Goal: Task Accomplishment & Management: Complete application form

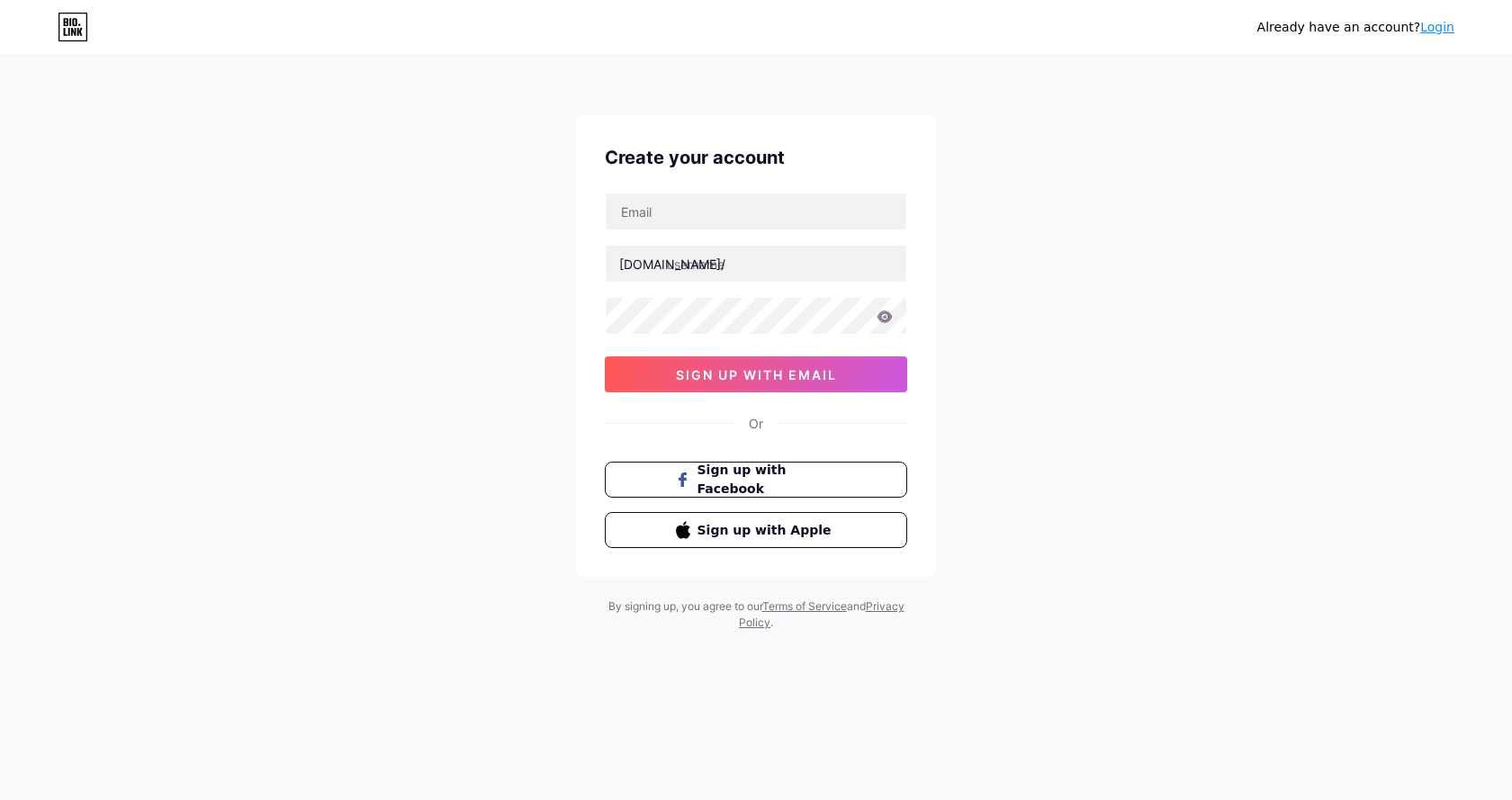
type input "[EMAIL_ADDRESS][DOMAIN_NAME]"
click at [700, 249] on input "text" at bounding box center [756, 264] width 301 height 36
click at [722, 269] on input "text" at bounding box center [756, 264] width 301 height 36
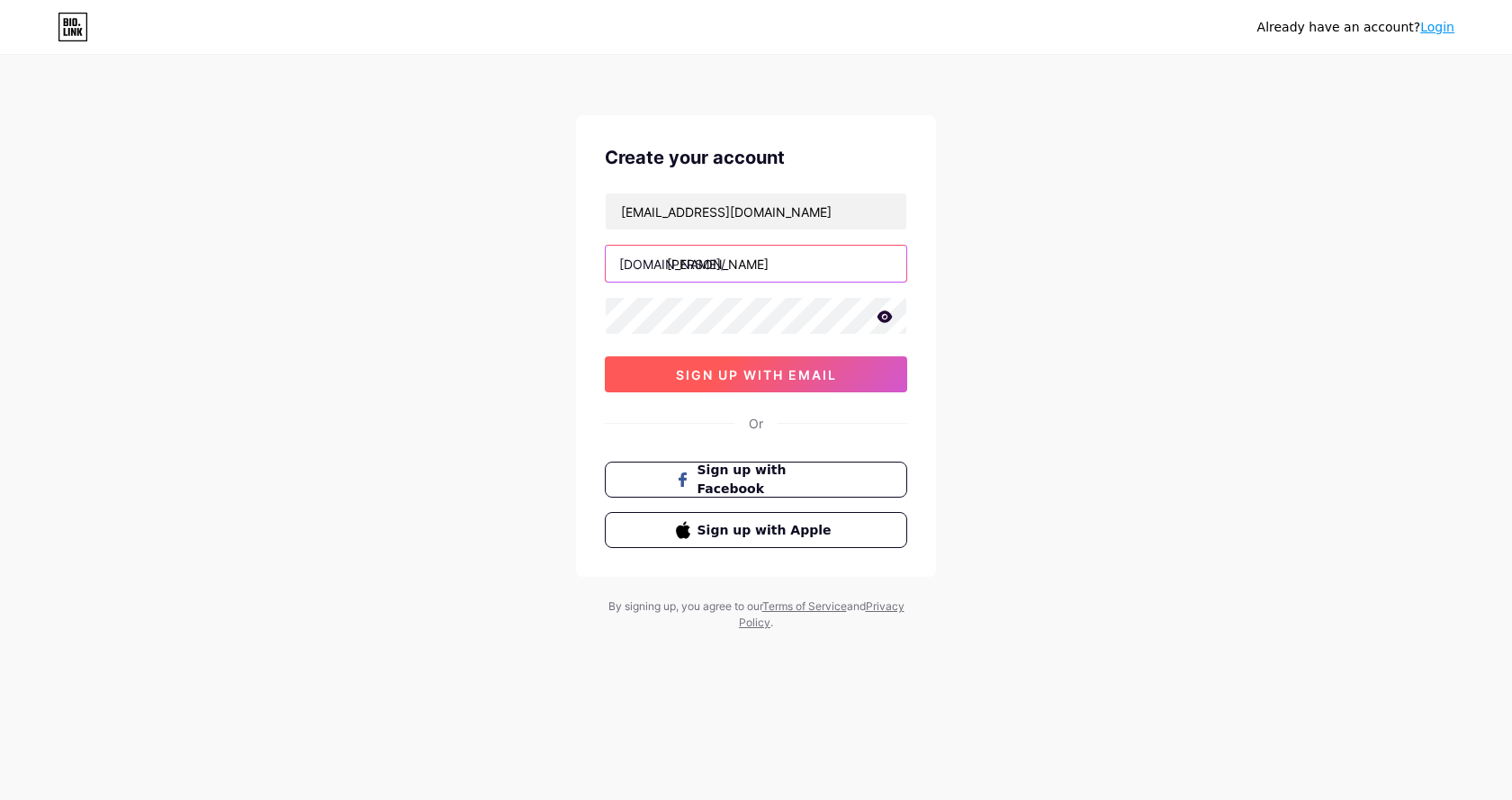
type input "[PERSON_NAME]"
click at [796, 379] on span "sign up with email" at bounding box center [756, 375] width 161 height 15
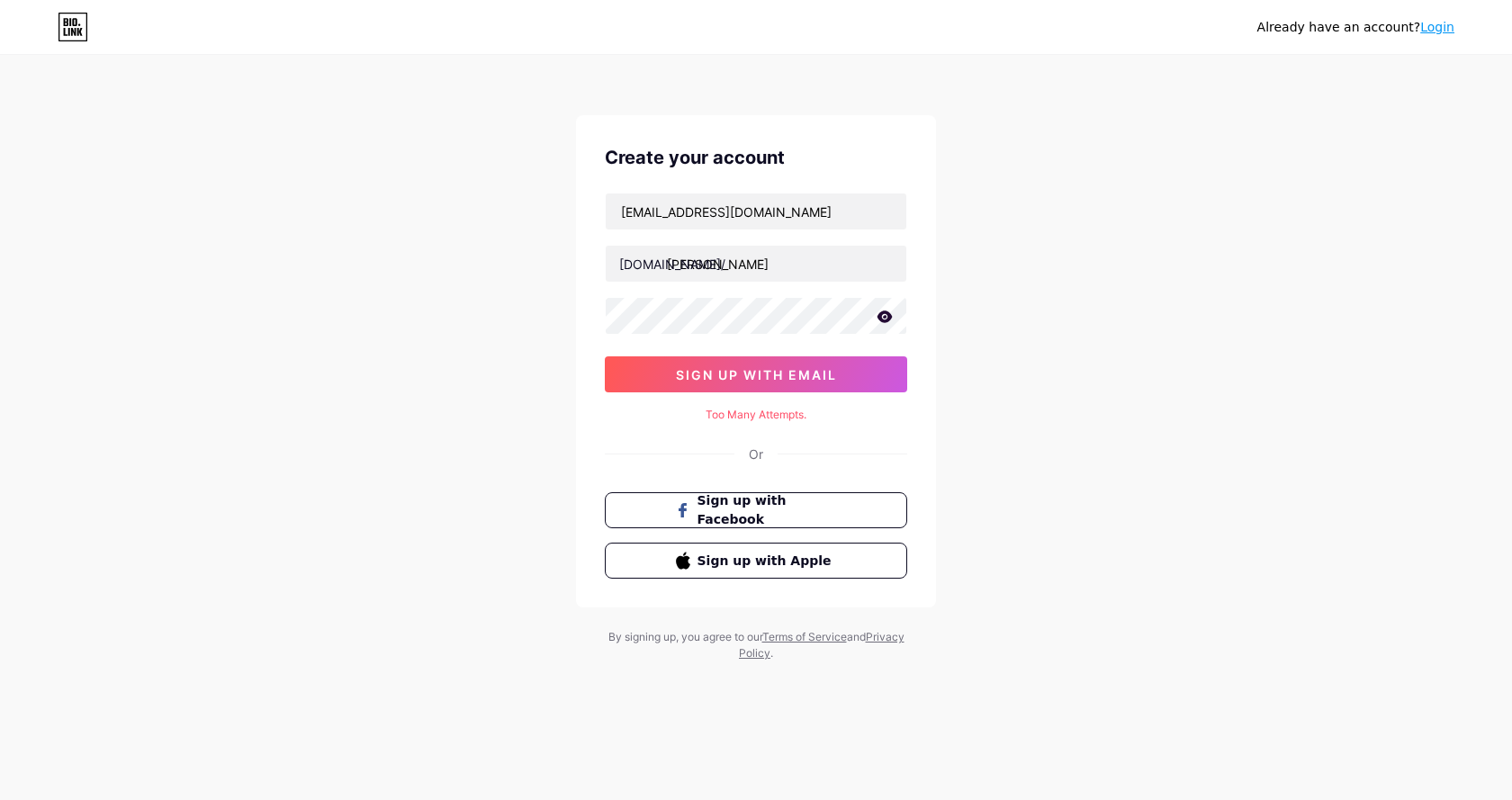
click at [793, 423] on div "Create your account [EMAIL_ADDRESS][DOMAIN_NAME] [DOMAIN_NAME]/ david_smith 0cA…" at bounding box center [756, 361] width 360 height 492
click at [793, 354] on div "[EMAIL_ADDRESS][DOMAIN_NAME] [DOMAIN_NAME]/ david_smith 0cAFcWeA45t7ssrEKRyGr1W…" at bounding box center [756, 292] width 302 height 200
drag, startPoint x: 781, startPoint y: 361, endPoint x: 780, endPoint y: 342, distance: 19.0
click at [780, 343] on div "[EMAIL_ADDRESS][DOMAIN_NAME] [DOMAIN_NAME]/ david_smith 0cAFcWeA45t7ssrEKRyGr1W…" at bounding box center [756, 292] width 302 height 200
click at [782, 378] on span "sign up with email" at bounding box center [756, 375] width 161 height 15
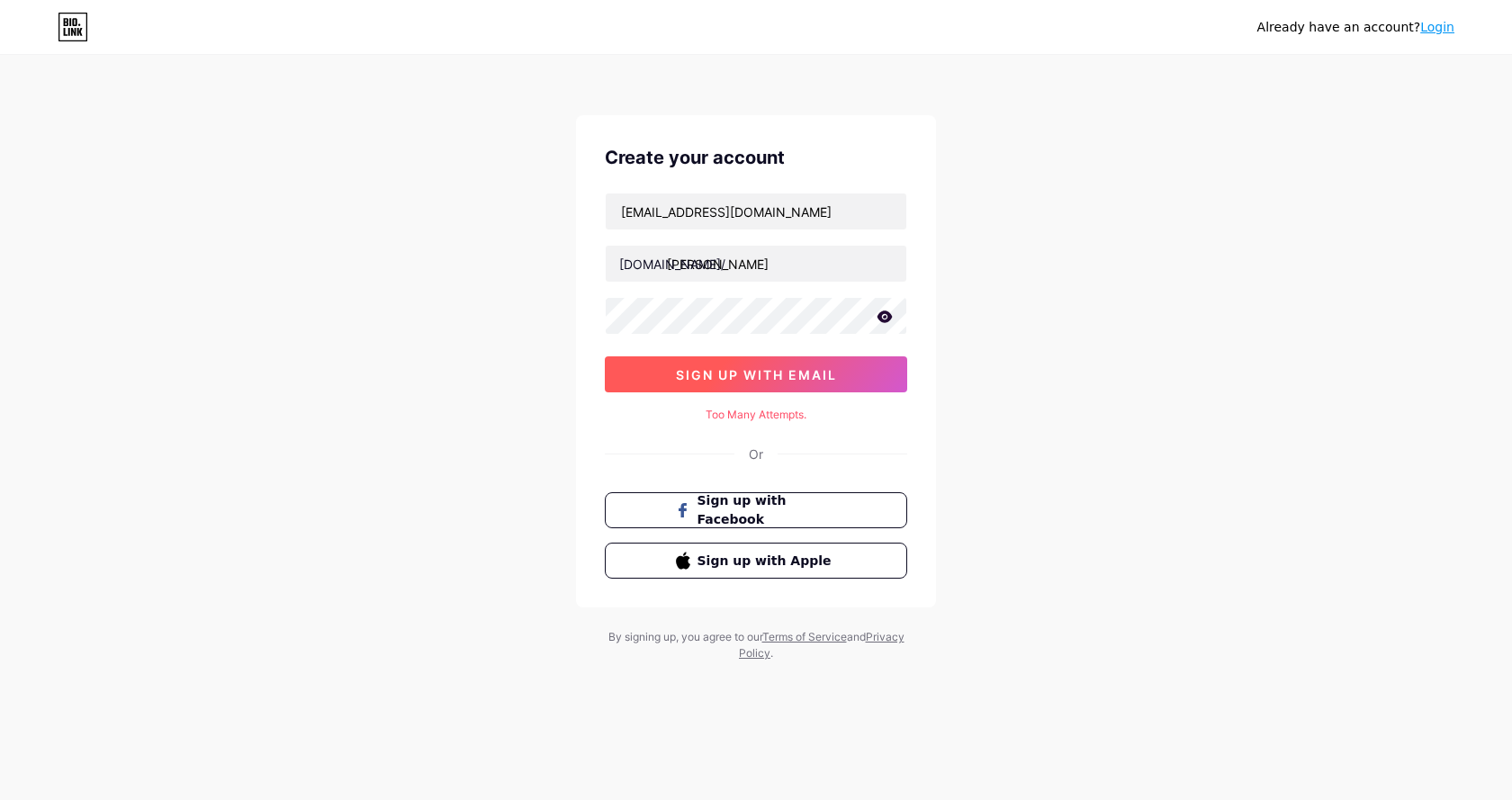
click at [782, 378] on span "sign up with email" at bounding box center [756, 375] width 161 height 15
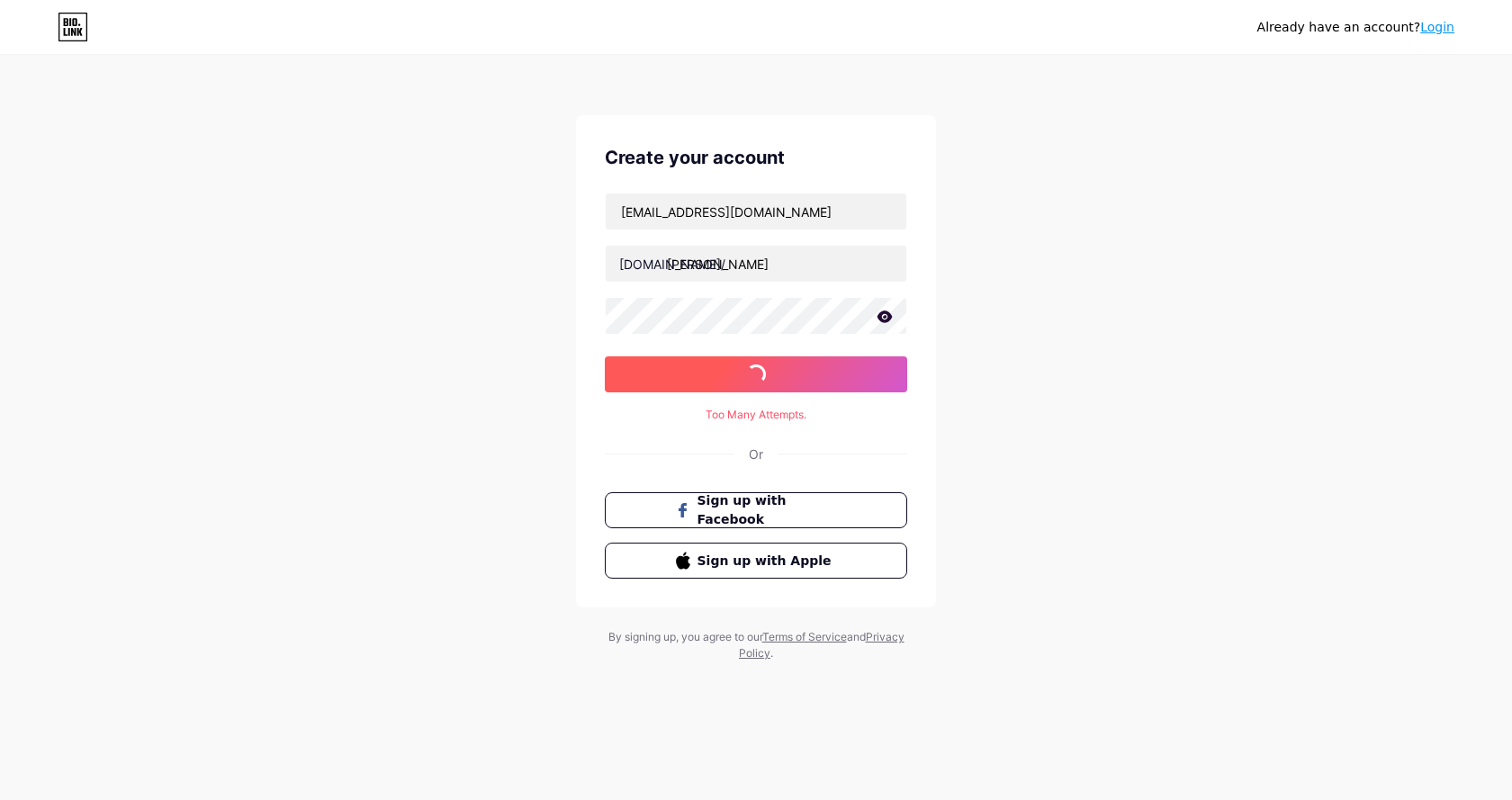
click at [782, 378] on span "sign up with email" at bounding box center [756, 375] width 161 height 15
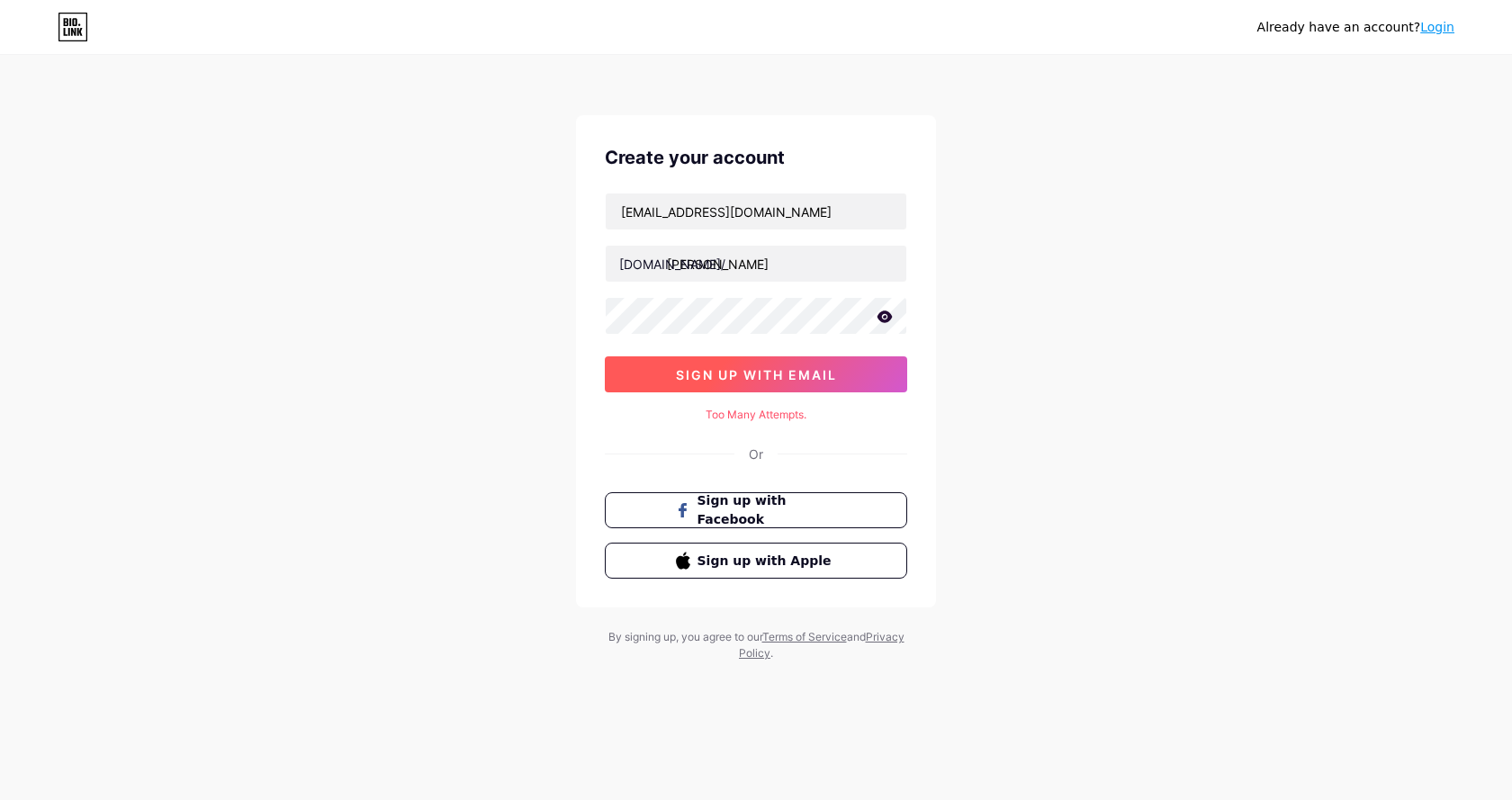
click at [782, 378] on span "sign up with email" at bounding box center [756, 375] width 161 height 15
